Goal: Communication & Community: Answer question/provide support

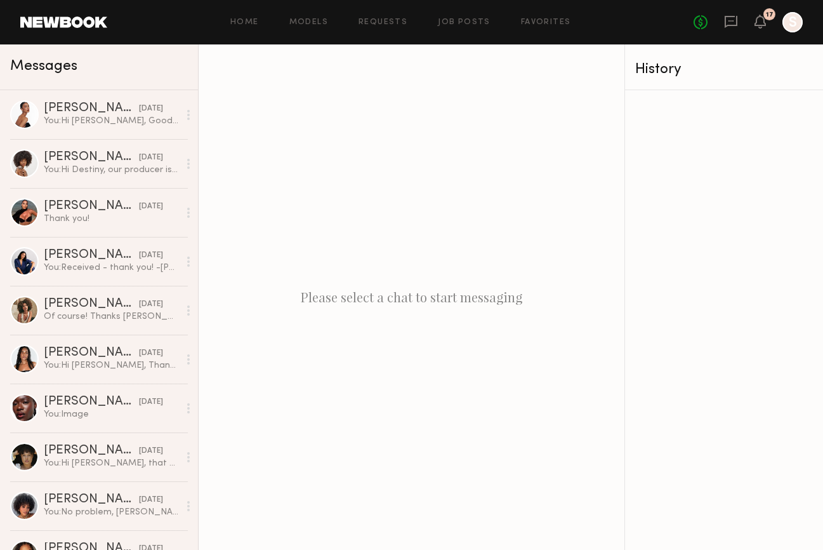
click at [119, 109] on div "[PERSON_NAME]" at bounding box center [91, 108] width 95 height 13
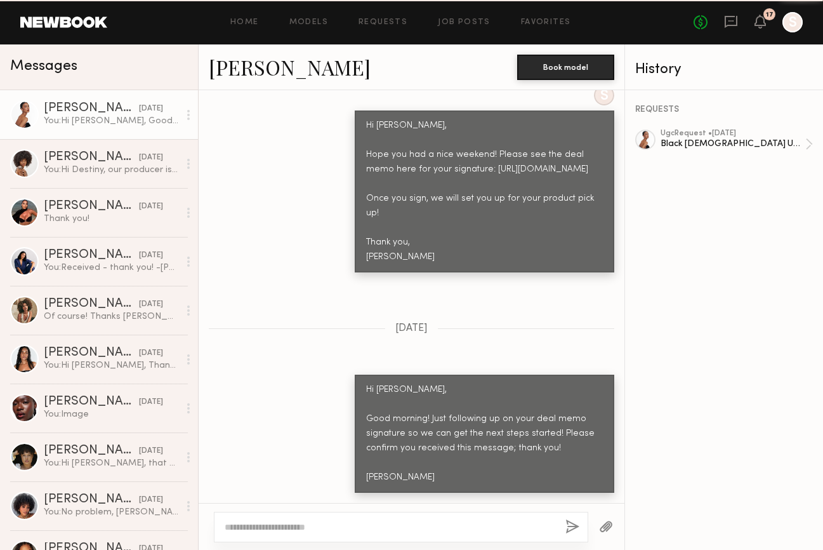
scroll to position [2121, 0]
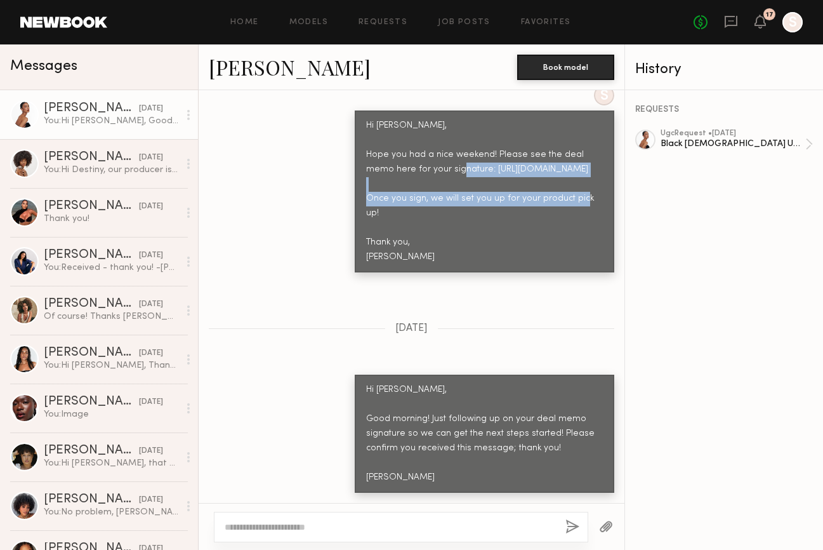
drag, startPoint x: 586, startPoint y: 183, endPoint x: 327, endPoint y: 168, distance: 259.4
click at [327, 168] on div "S Hi [PERSON_NAME], Hope you had a nice weekend! Please see the deal memo here …" at bounding box center [412, 178] width 426 height 187
copy div "[URL][DOMAIN_NAME]"
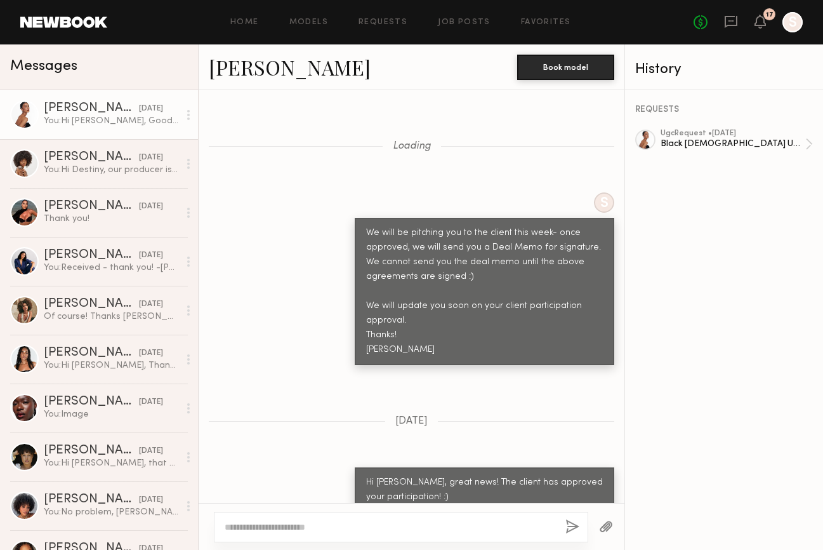
scroll to position [2121, 0]
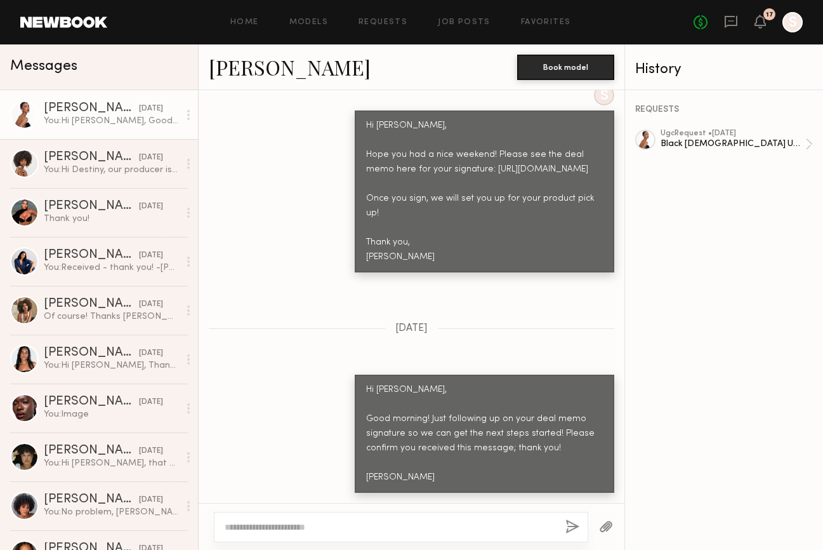
click at [359, 520] on div at bounding box center [401, 527] width 374 height 30
click at [334, 522] on textarea at bounding box center [390, 526] width 331 height 13
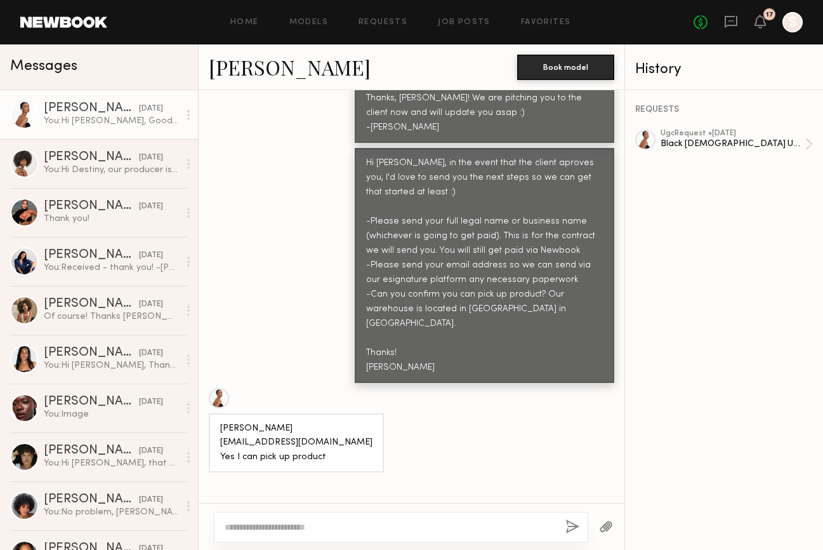
scroll to position [4861, 0]
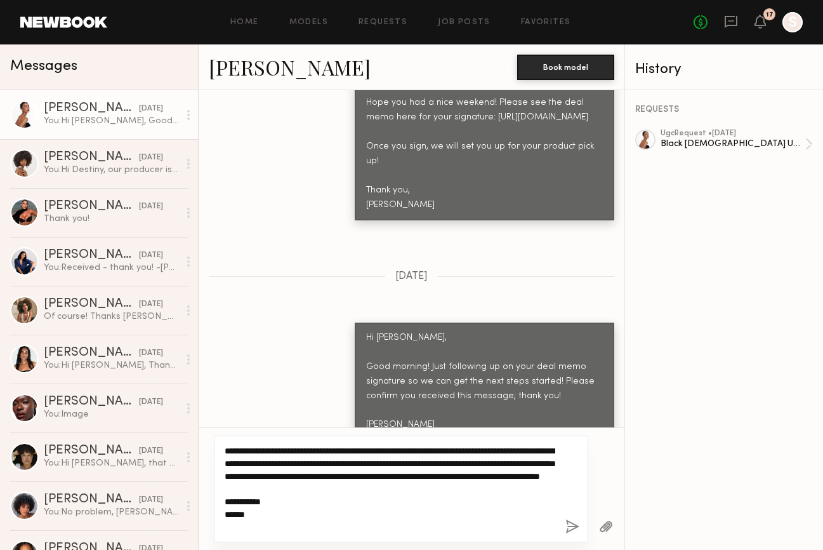
type textarea "**********"
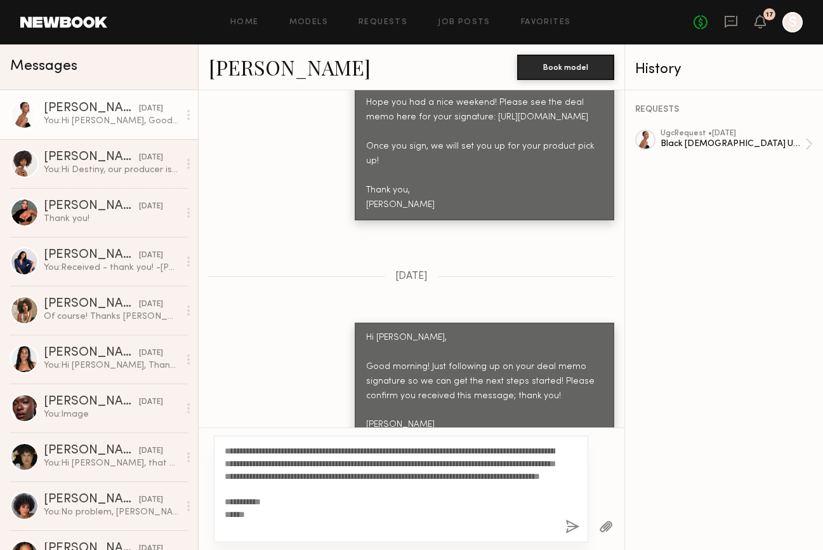
click at [577, 526] on button "button" at bounding box center [573, 527] width 14 height 16
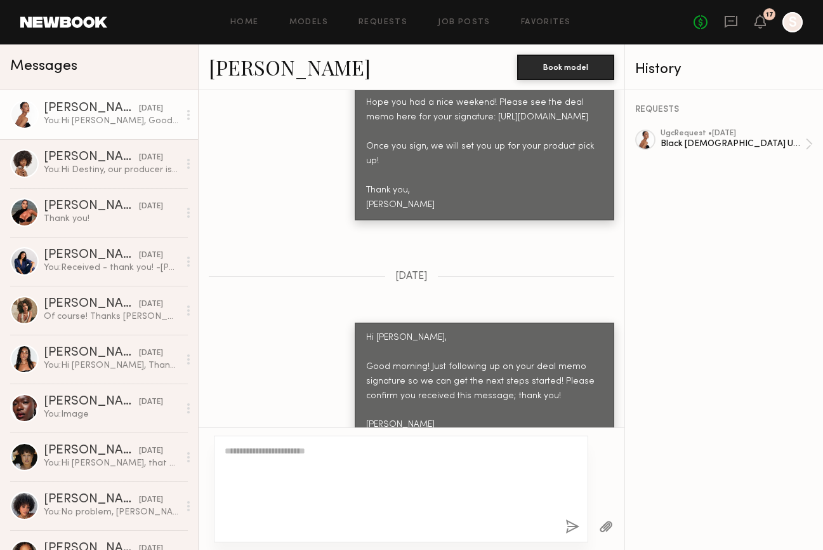
scroll to position [5206, 0]
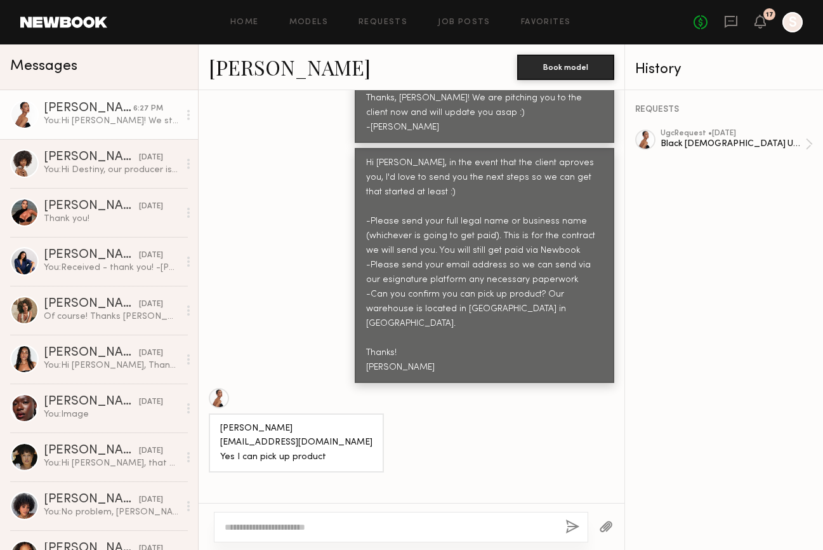
scroll to position [5110, 0]
